Goal: Task Accomplishment & Management: Use online tool/utility

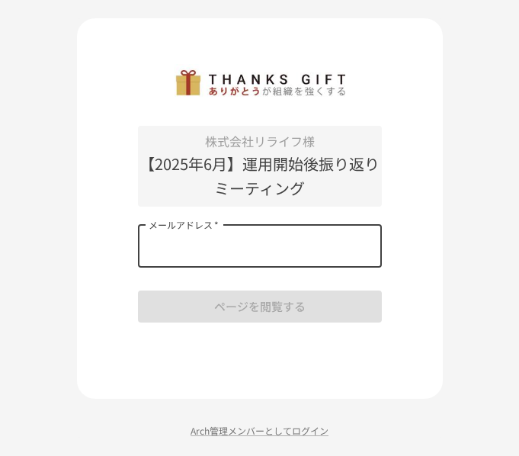
click at [205, 256] on input "メールアドレス   *" at bounding box center [260, 246] width 244 height 43
type input "*"
click at [165, 228] on div "メールアドレス   * メールアドレス   *" at bounding box center [260, 246] width 244 height 43
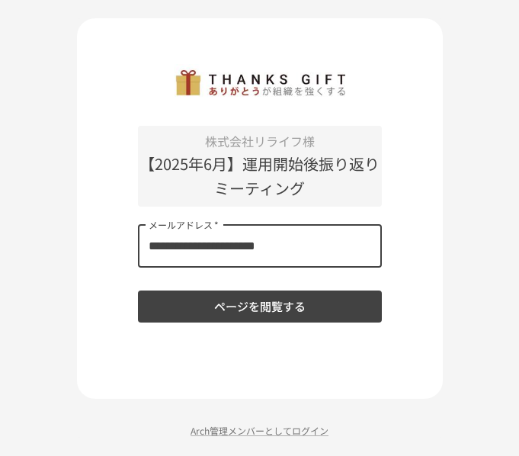
type input "**********"
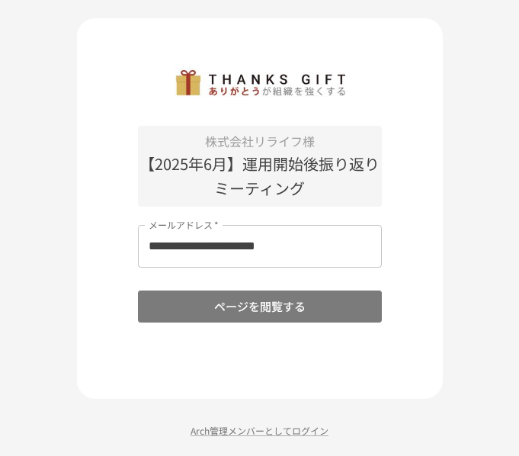
click at [210, 301] on button "ページを閲覧する" at bounding box center [260, 306] width 244 height 32
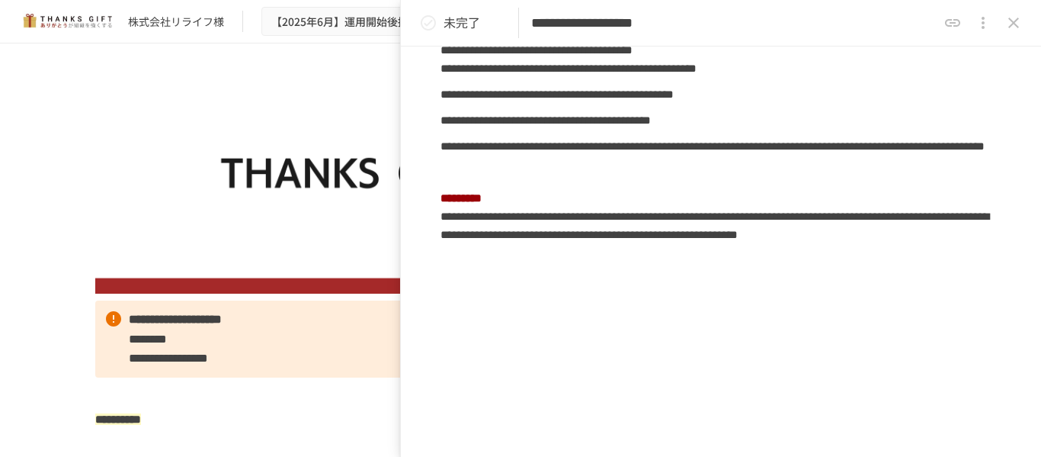
scroll to position [1323, 0]
